Goal: Task Accomplishment & Management: Manage account settings

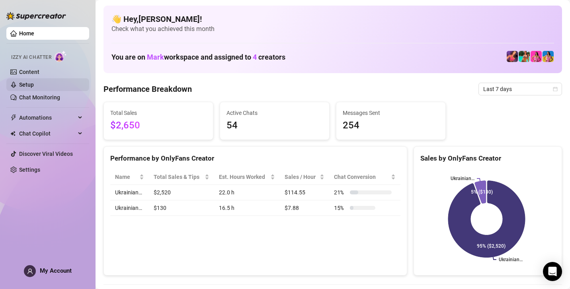
click at [34, 84] on link "Setup" at bounding box center [26, 85] width 15 height 6
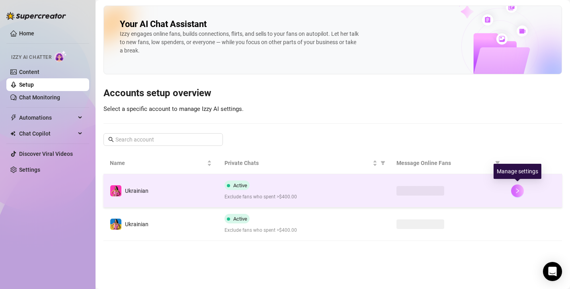
click at [516, 188] on icon "right" at bounding box center [517, 191] width 6 height 6
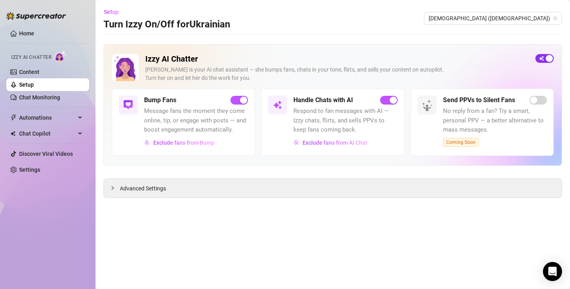
click at [545, 60] on div "button" at bounding box center [548, 58] width 7 height 7
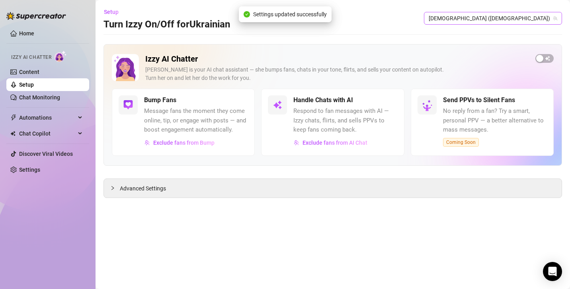
click at [536, 21] on span "[DEMOGRAPHIC_DATA] ([DEMOGRAPHIC_DATA])" at bounding box center [492, 18] width 128 height 12
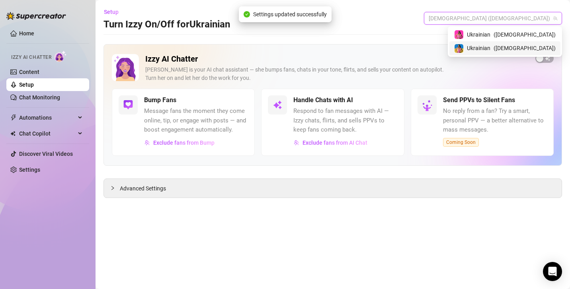
click at [525, 50] on span "( ukrainianmodelfree )" at bounding box center [524, 48] width 62 height 9
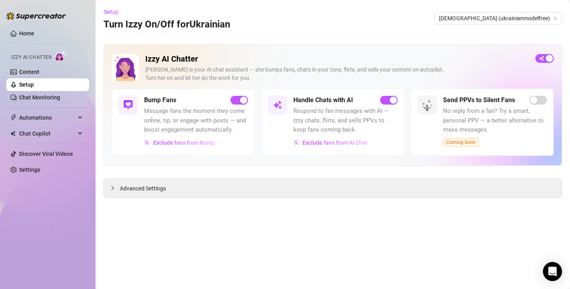
click at [549, 60] on div "button" at bounding box center [548, 58] width 7 height 7
